Goal: Information Seeking & Learning: Learn about a topic

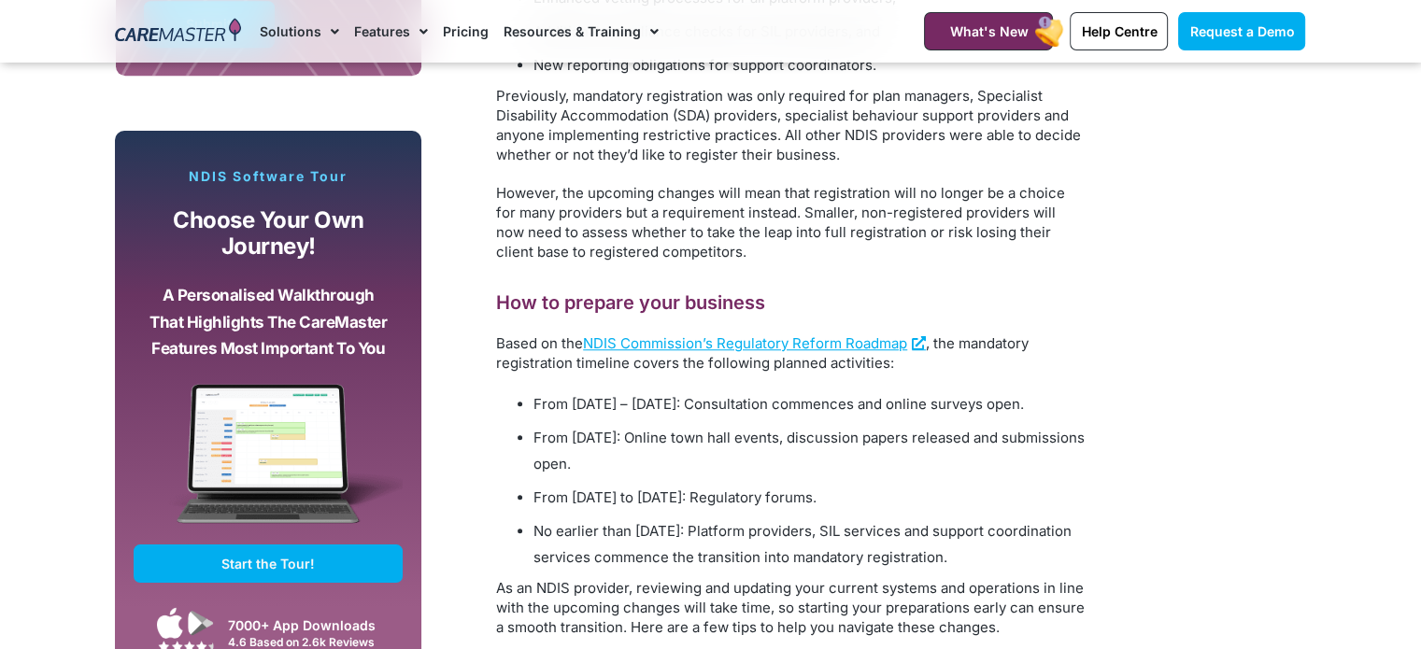
scroll to position [1588, 0]
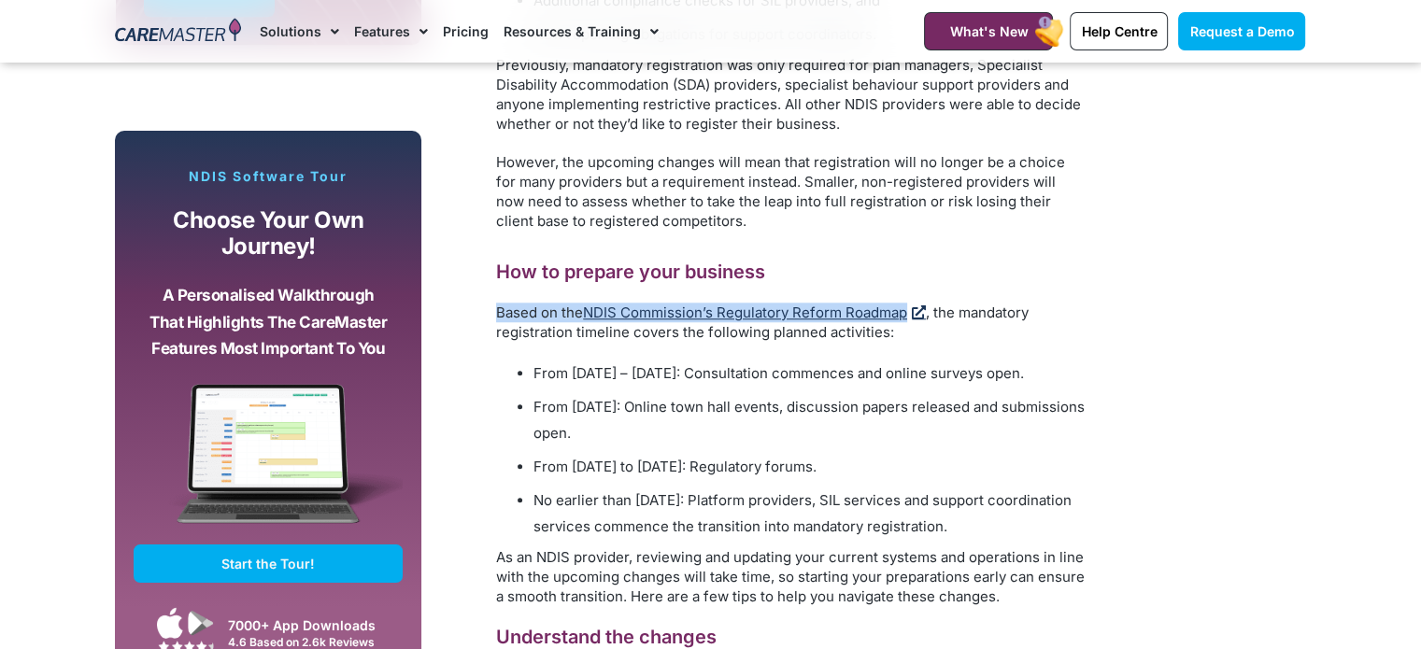
drag, startPoint x: 490, startPoint y: 334, endPoint x: 918, endPoint y: 332, distance: 427.8
copy p "Based on the NDIS Commission’s Regulatory Reform Roadmap"
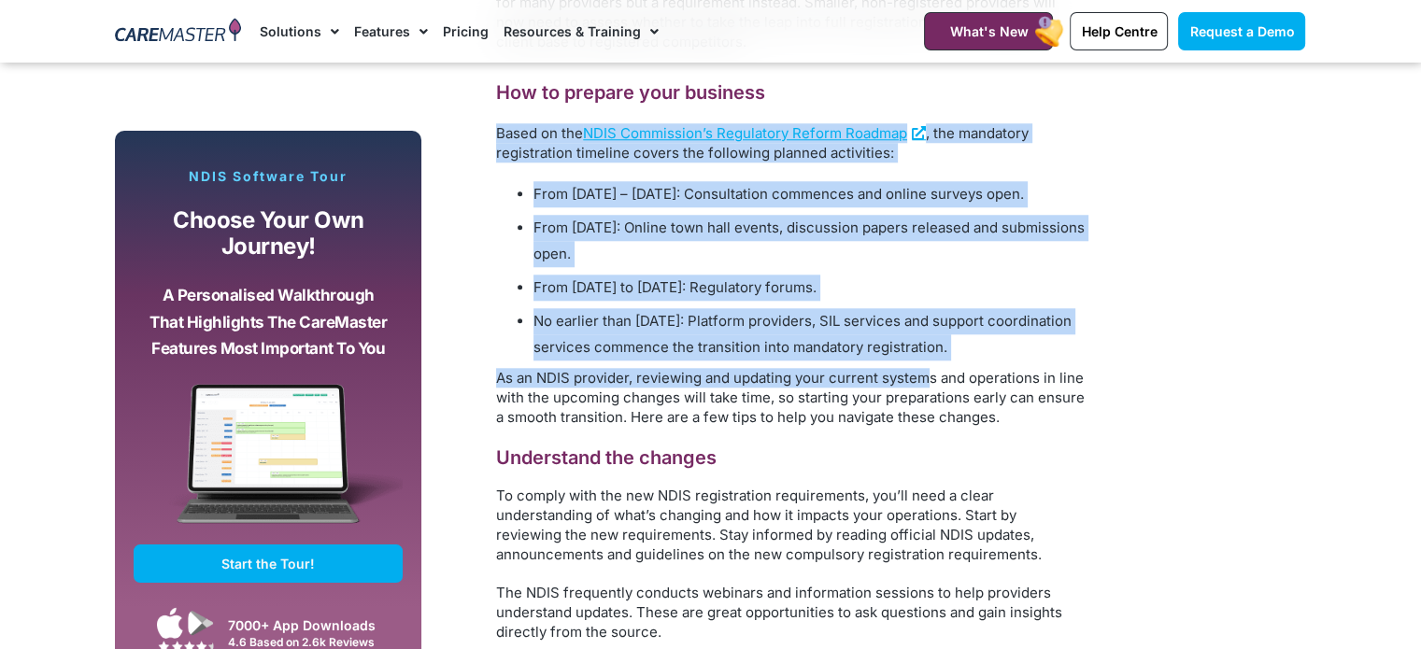
scroll to position [1775, 0]
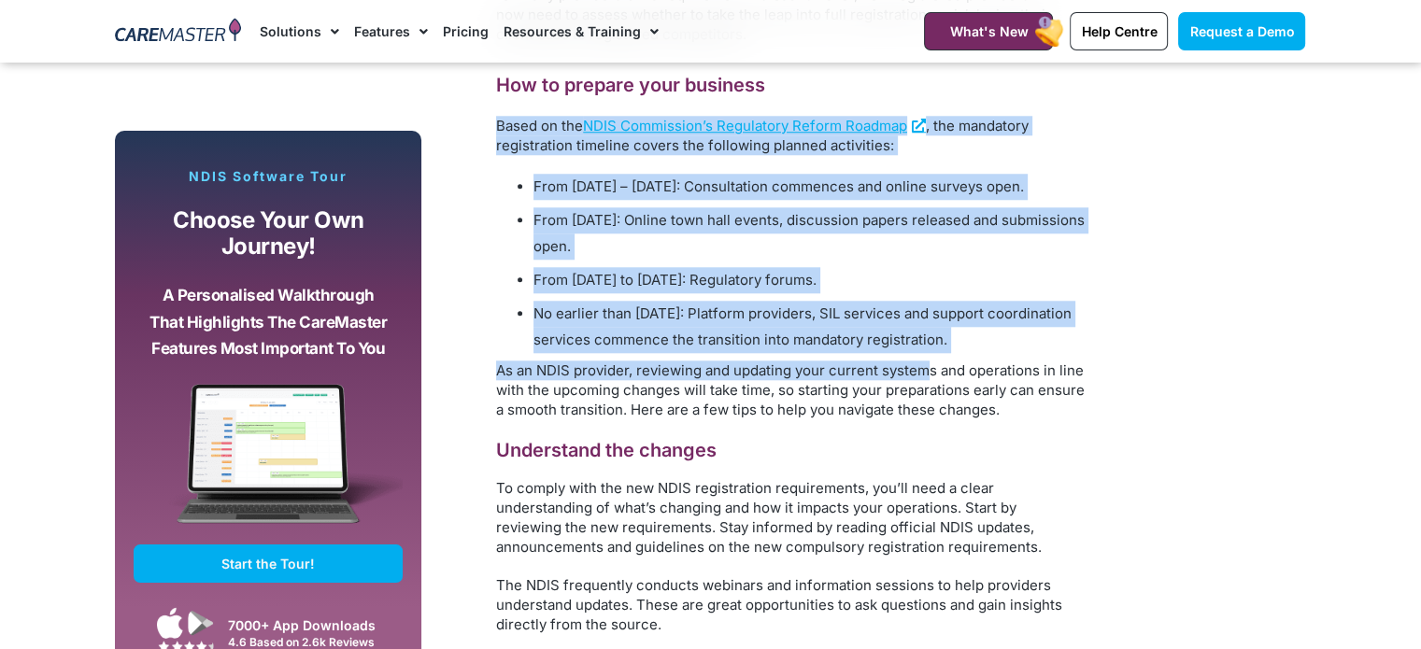
drag, startPoint x: 495, startPoint y: 337, endPoint x: 1035, endPoint y: 384, distance: 541.9
copy div "Based on the NDIS Commission’s Regulatory Reform Roadmap , the mandatory regist…"
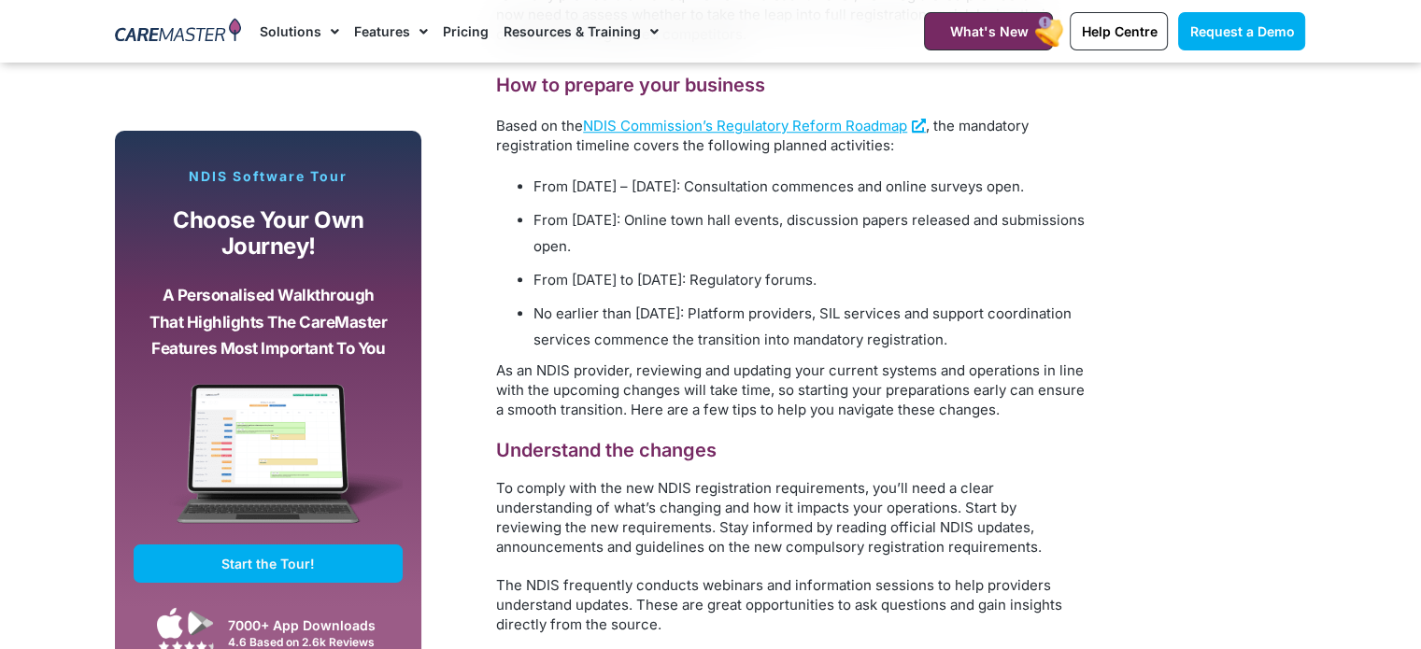
click at [819, 135] on span "NDIS Commission’s Regulatory Reform Roadmap" at bounding box center [745, 126] width 324 height 18
click at [817, 135] on span "NDIS Commission’s Regulatory Reform Roadmap" at bounding box center [745, 126] width 324 height 18
